Goal: Task Accomplishment & Management: Manage account settings

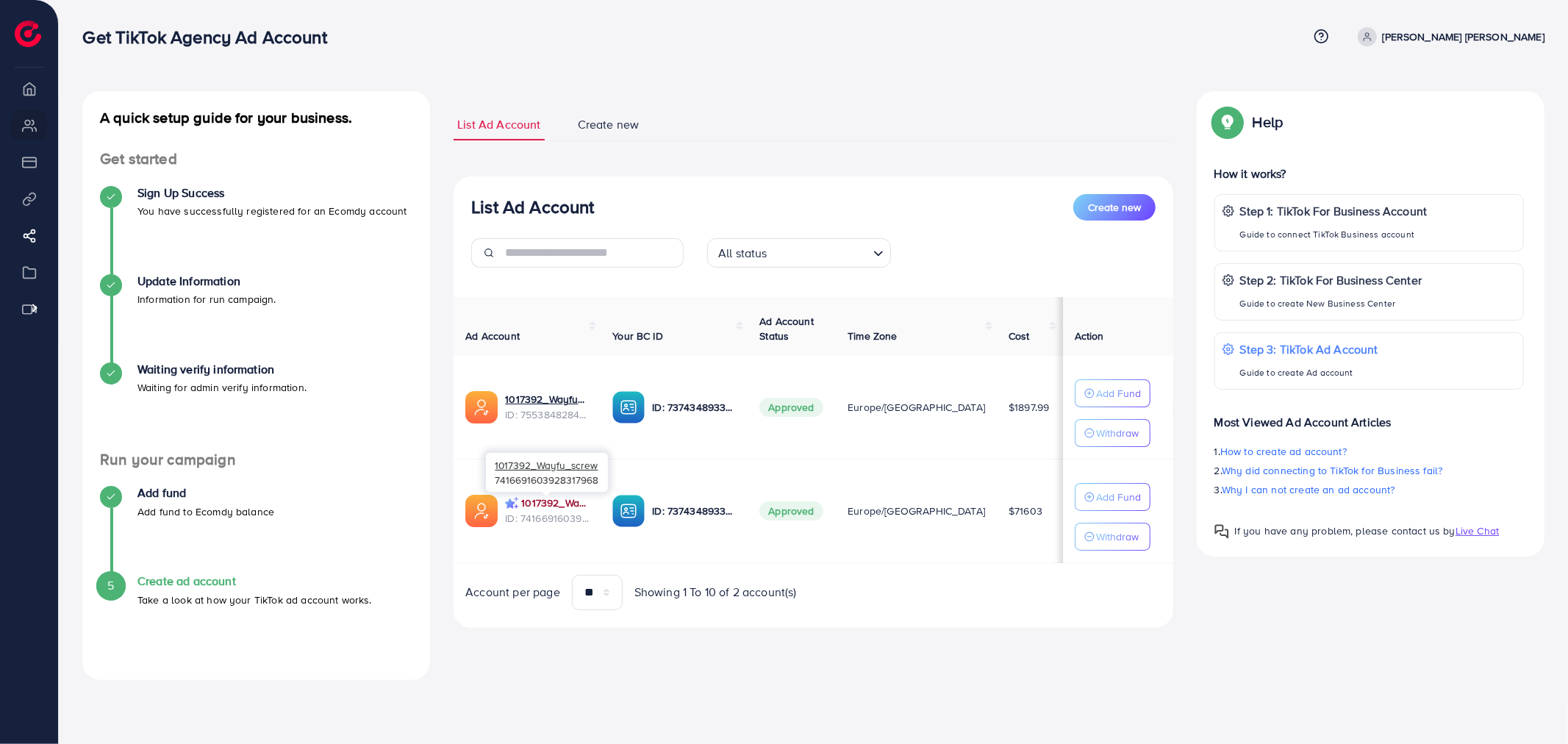
click at [532, 504] on link "1017392_Wayfu_screw" at bounding box center [555, 503] width 67 height 15
click at [699, 54] on div "Get TikTok Agency Ad Account Help Center Contact Support Term and policy About …" at bounding box center [814, 37] width 1462 height 40
click at [594, 129] on span "Create new" at bounding box center [609, 124] width 62 height 17
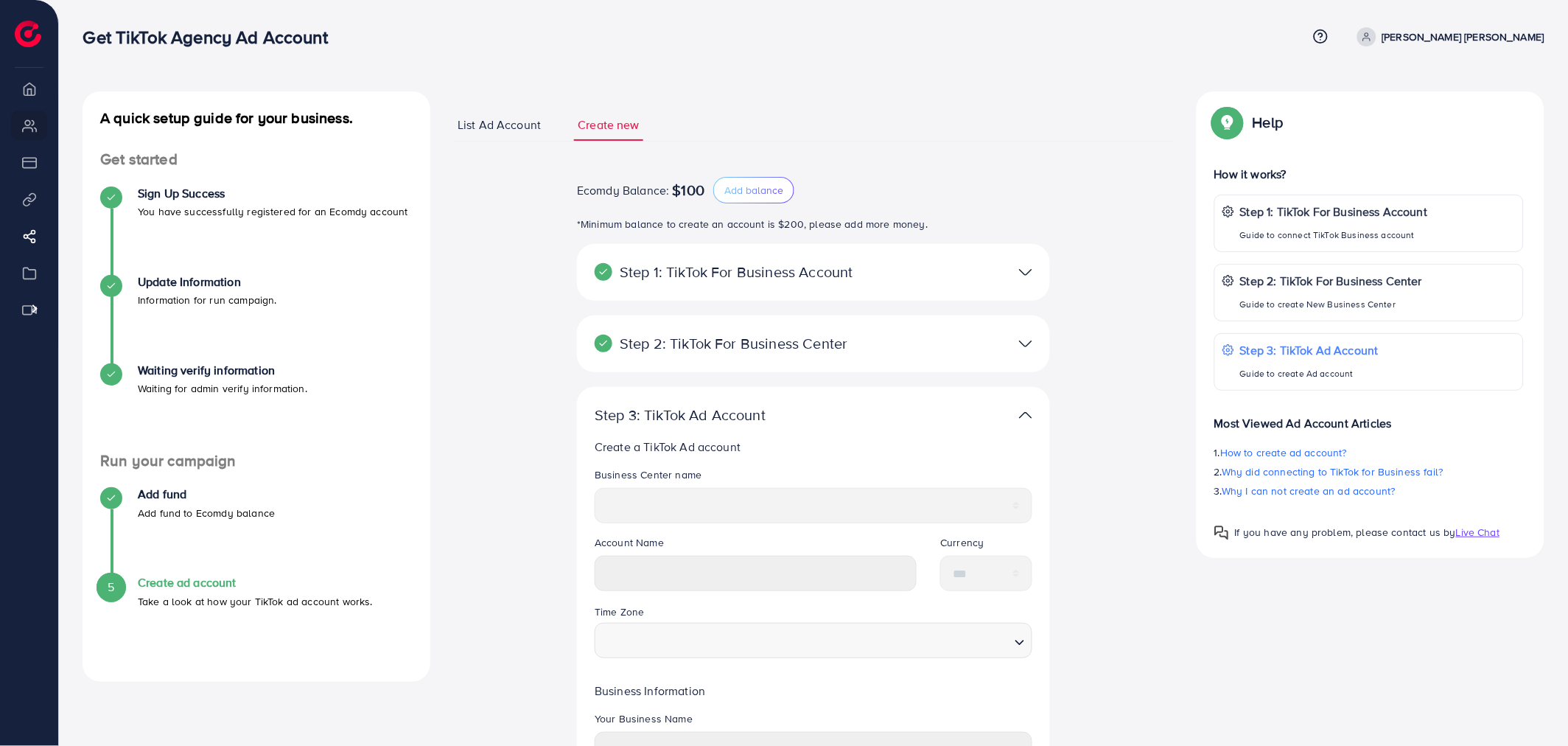
click at [502, 133] on span "List Ad Account" at bounding box center [499, 124] width 83 height 17
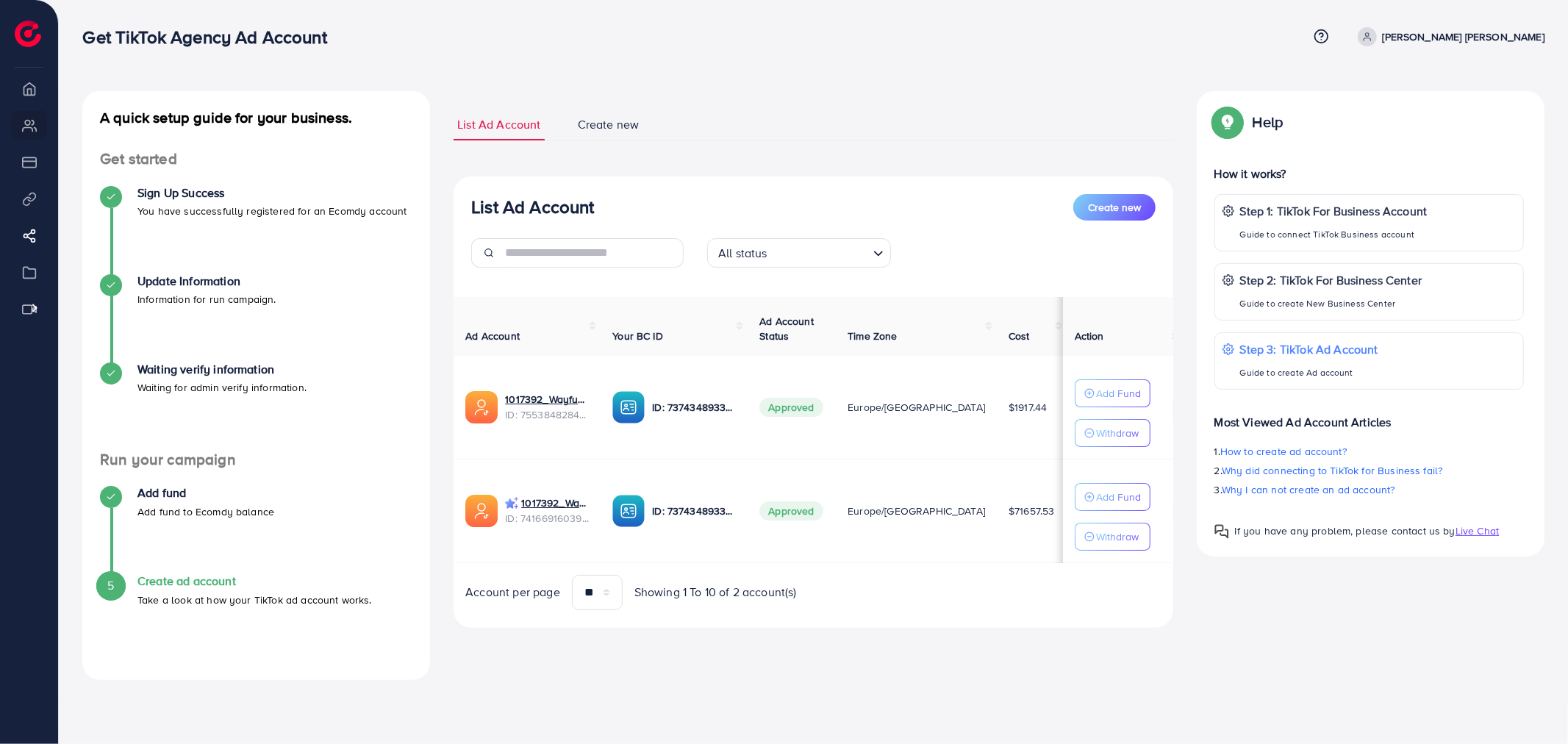
click at [28, 88] on li "Overview" at bounding box center [29, 87] width 58 height 29
drag, startPoint x: 35, startPoint y: 128, endPoint x: 34, endPoint y: 166, distance: 38.0
click at [35, 128] on li "My ad accounts" at bounding box center [29, 124] width 58 height 29
click at [34, 171] on li "Payment" at bounding box center [29, 162] width 58 height 29
drag, startPoint x: 32, startPoint y: 197, endPoint x: 29, endPoint y: 218, distance: 21.2
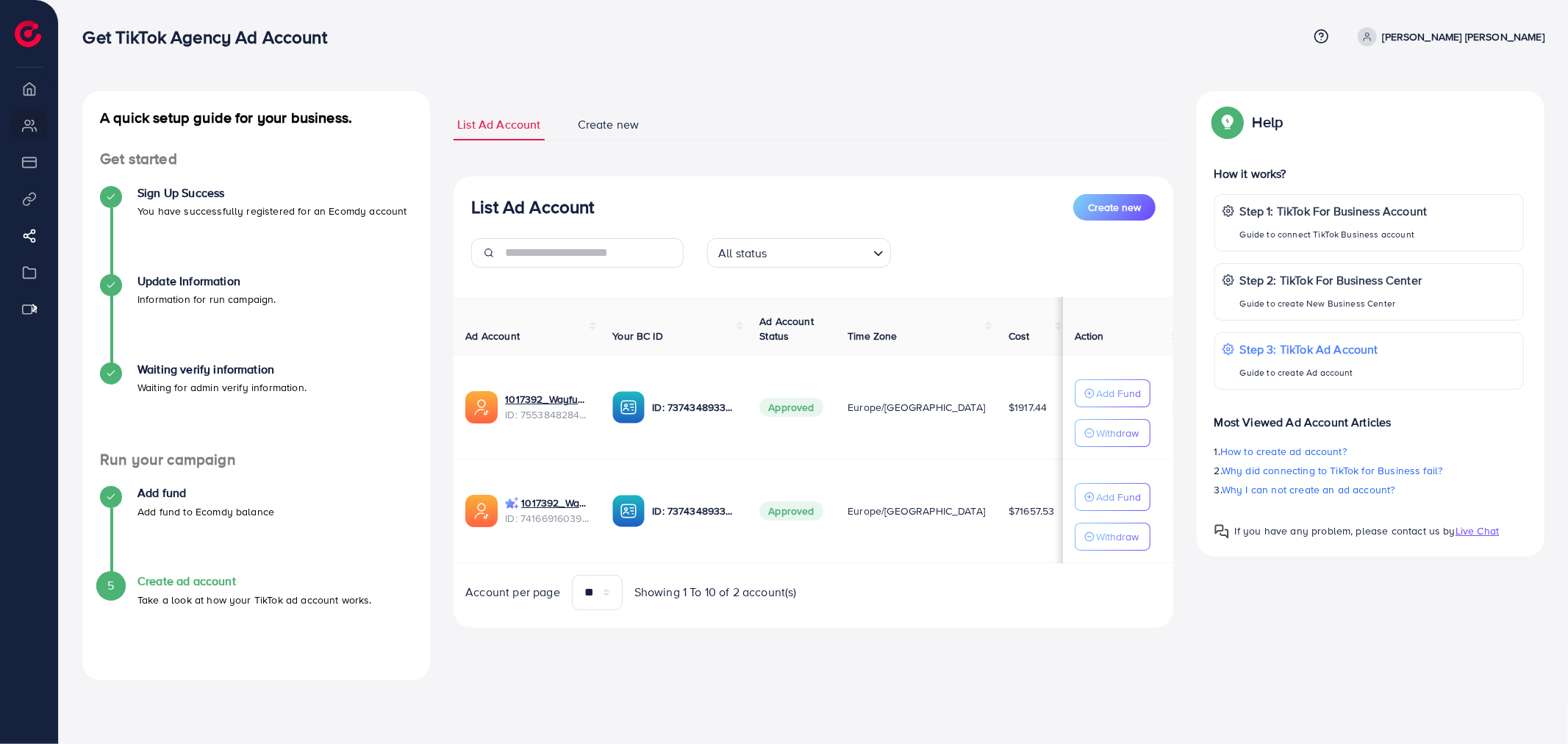
click at [30, 207] on li "Product Links" at bounding box center [29, 198] width 58 height 29
click at [26, 237] on icon at bounding box center [33, 237] width 15 height 15
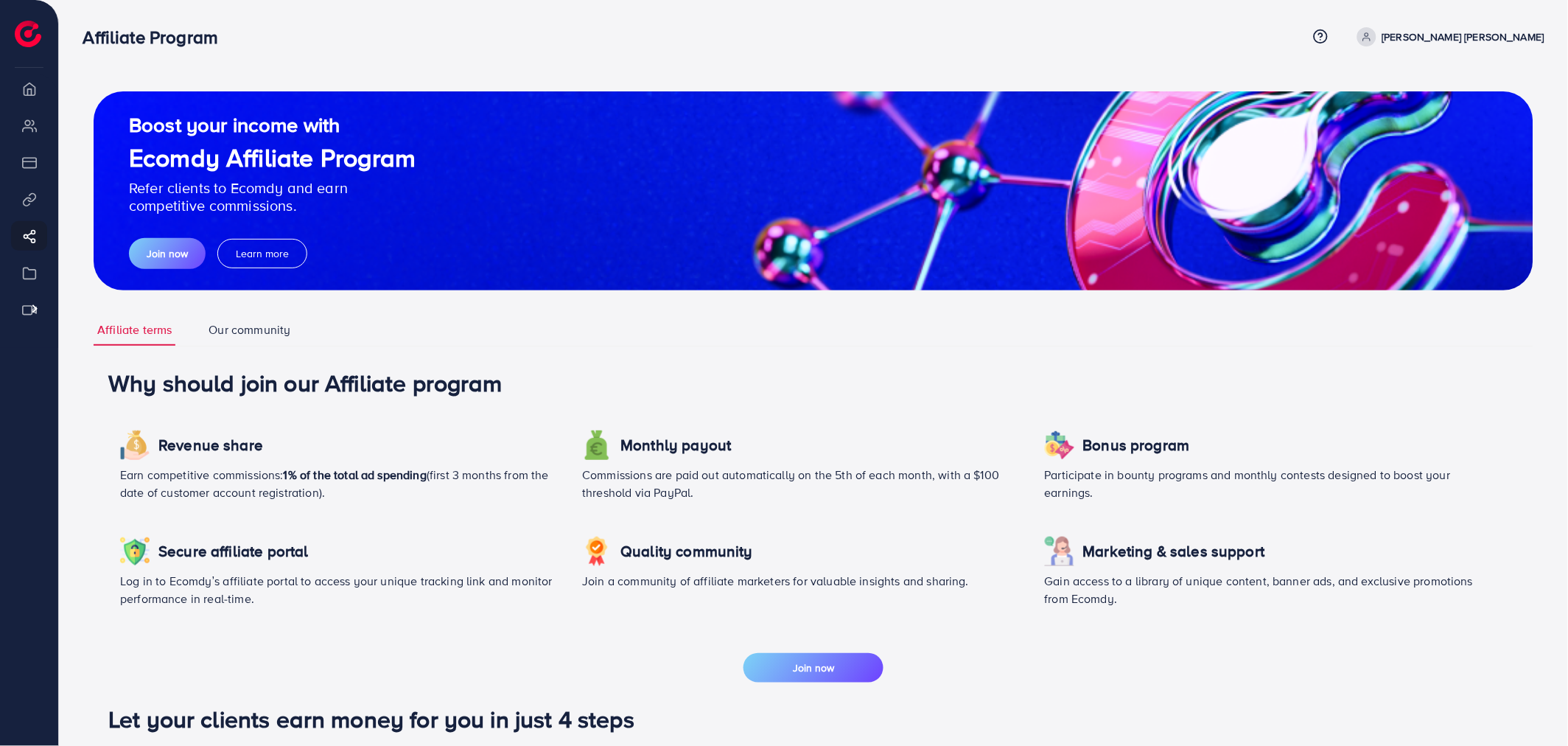
scroll to position [380, 0]
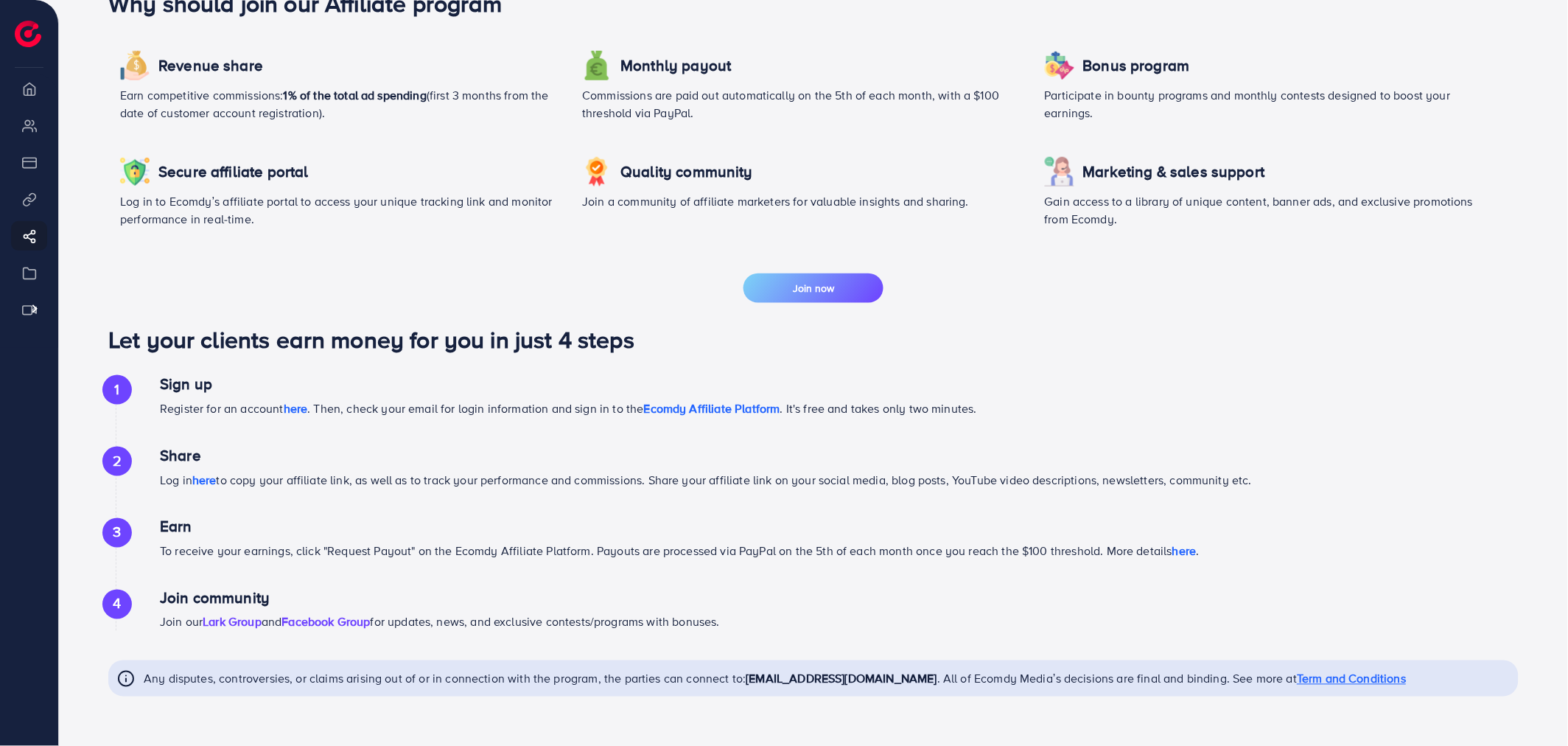
click at [35, 272] on li "Smart+ Campaign" at bounding box center [29, 272] width 58 height 29
click at [26, 234] on icon at bounding box center [33, 237] width 15 height 15
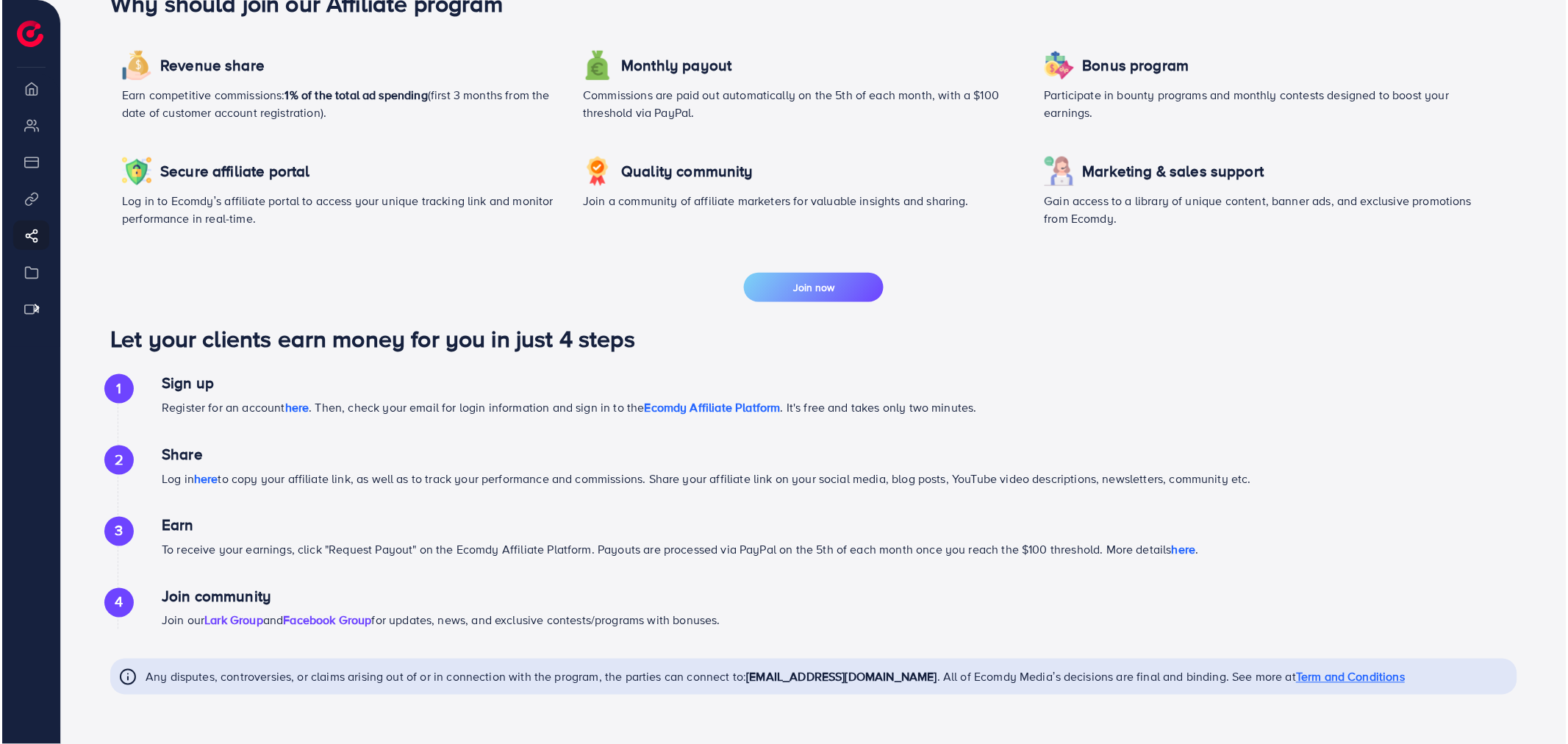
scroll to position [0, 0]
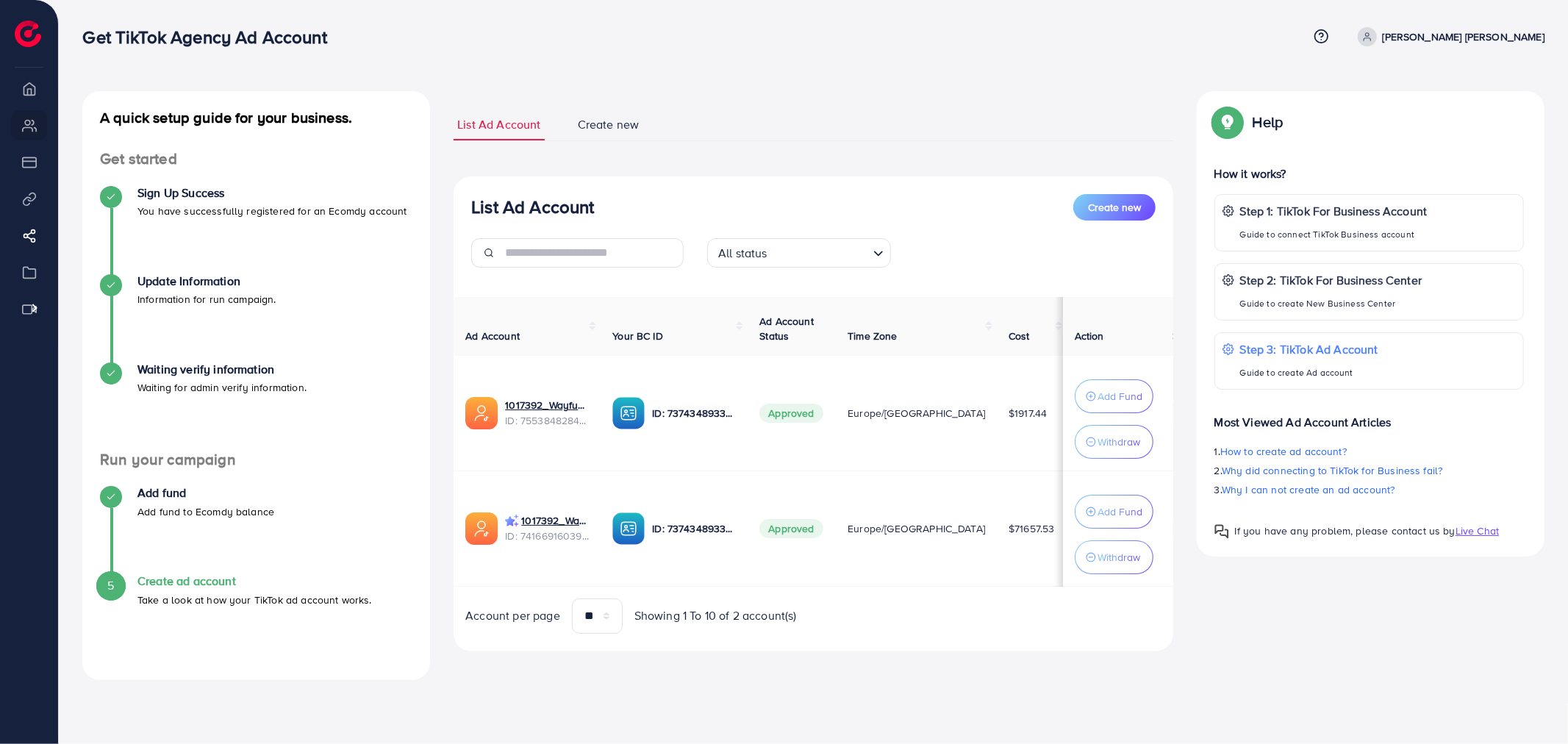
click at [32, 278] on li "Smart+ Campaign" at bounding box center [29, 272] width 58 height 29
click at [13, 42] on div at bounding box center [80, 26] width 161 height 52
click at [33, 311] on li "Herotive AI Video generator Video library" at bounding box center [29, 308] width 58 height 29
click at [247, 306] on p "Information for run campaign." at bounding box center [207, 299] width 139 height 17
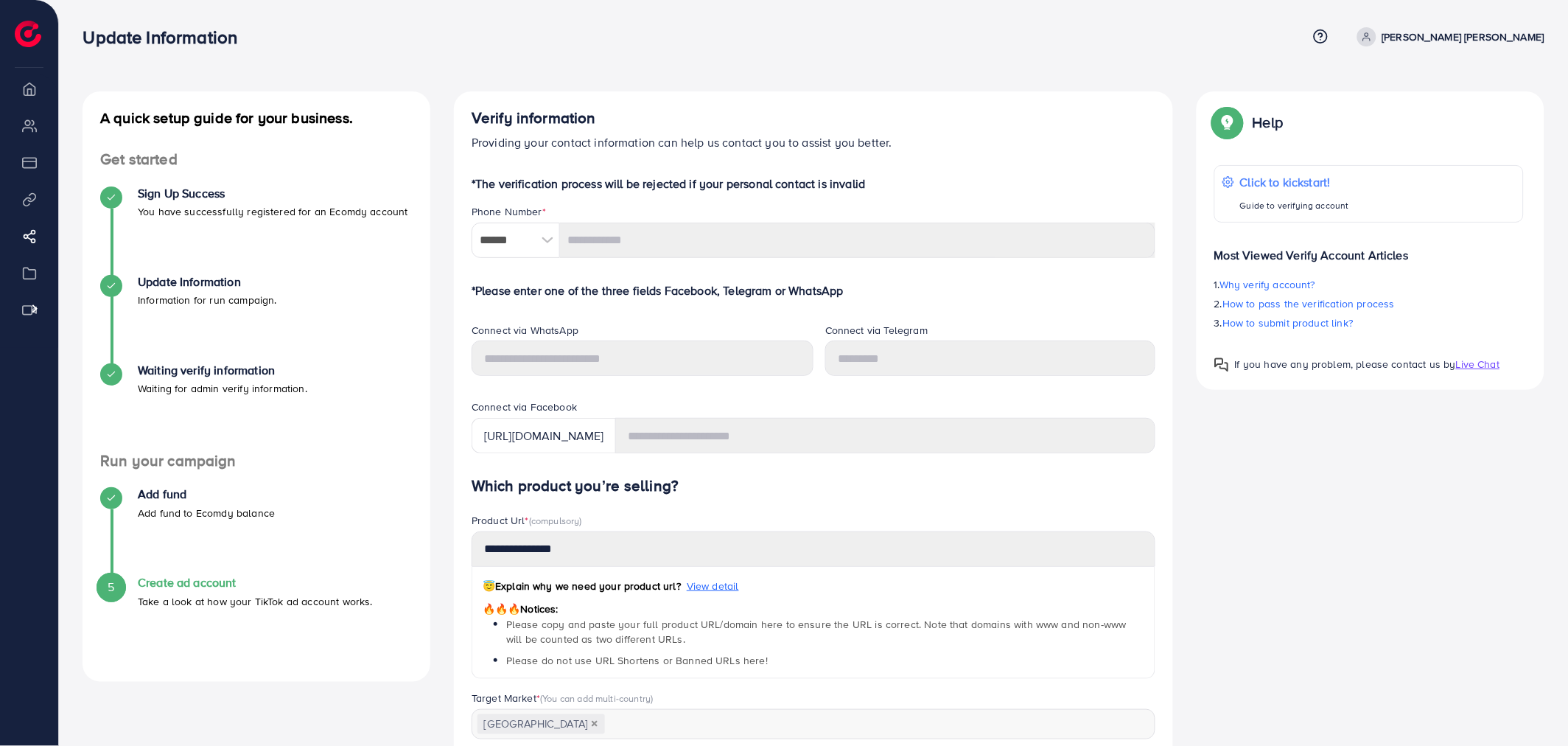
click at [248, 211] on p "You have successfully registered for an Ecomdy account" at bounding box center [273, 211] width 271 height 18
click at [187, 365] on h4 "Waiting verify information" at bounding box center [222, 370] width 169 height 14
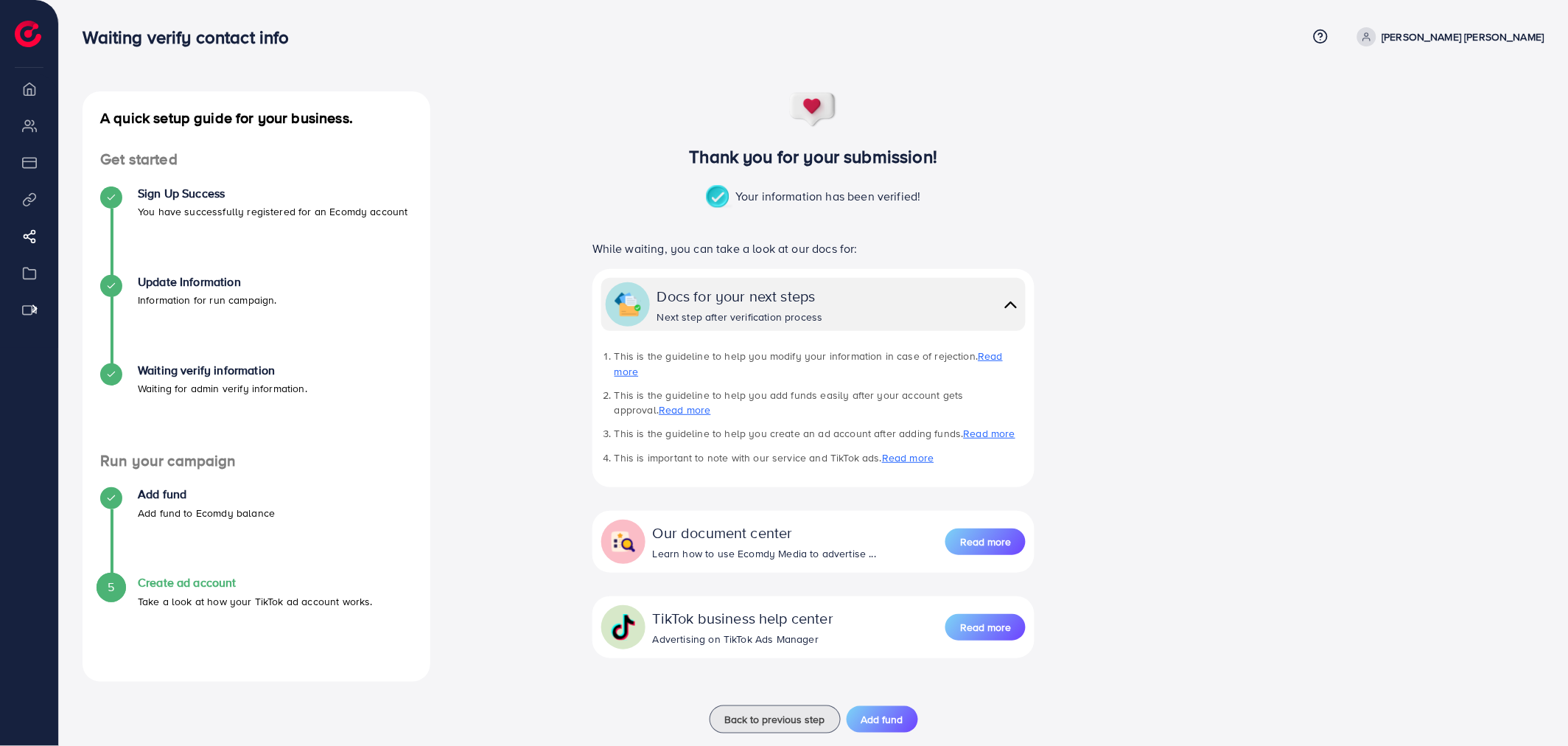
drag, startPoint x: 175, startPoint y: 499, endPoint x: 190, endPoint y: 594, distance: 96.2
click at [175, 500] on h4 "Add fund" at bounding box center [206, 494] width 137 height 14
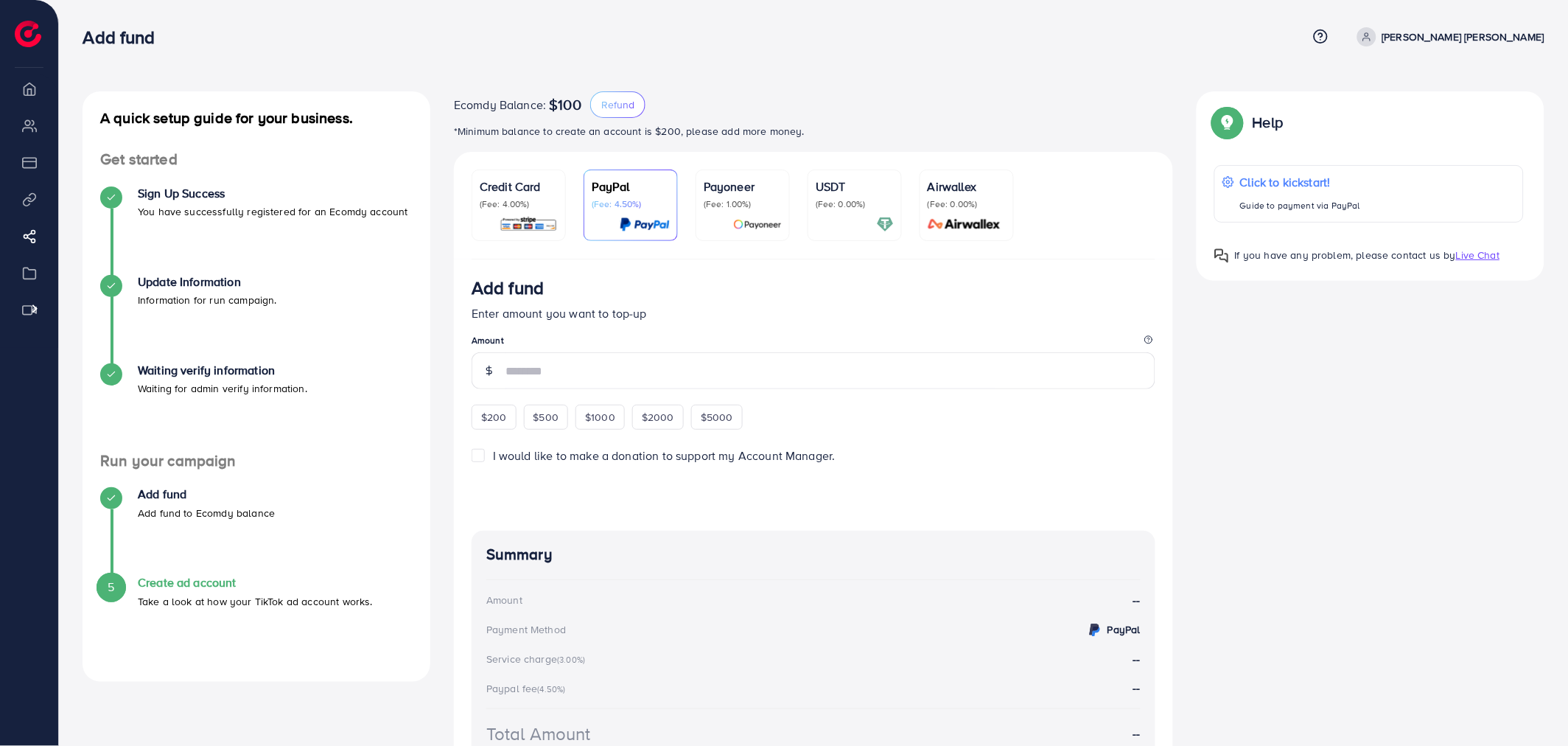
click at [190, 593] on p "Take a look at how your TikTok ad account works." at bounding box center [255, 601] width 235 height 18
